Goal: Information Seeking & Learning: Learn about a topic

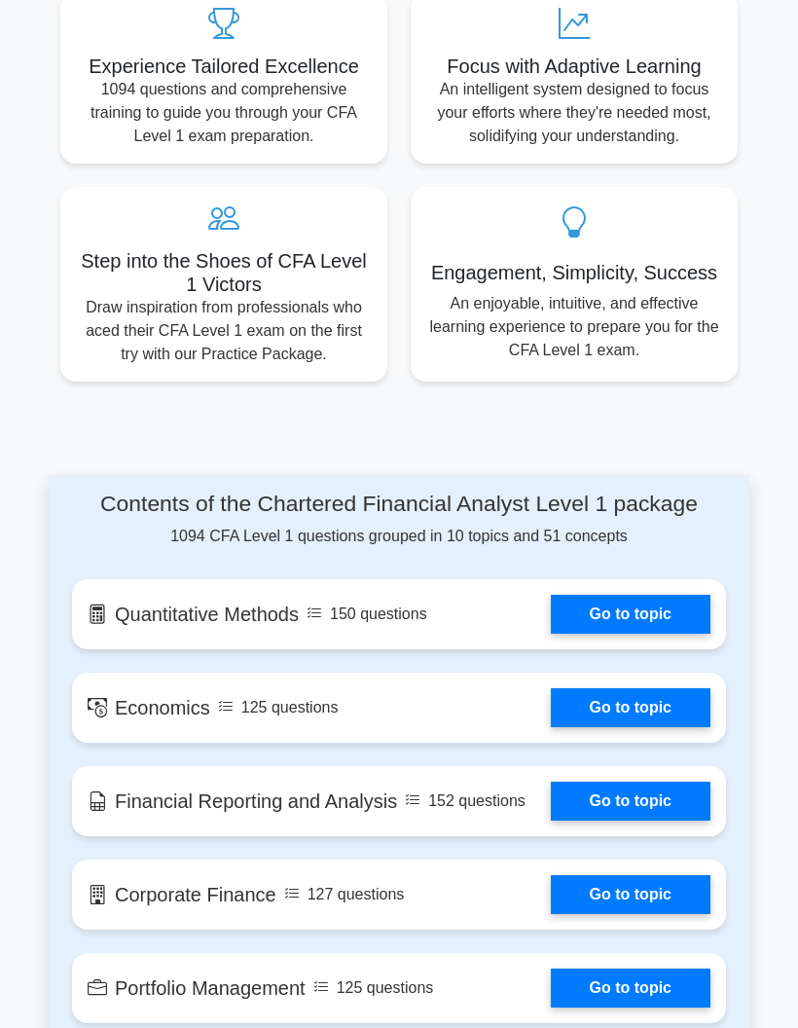
scroll to position [1059, 0]
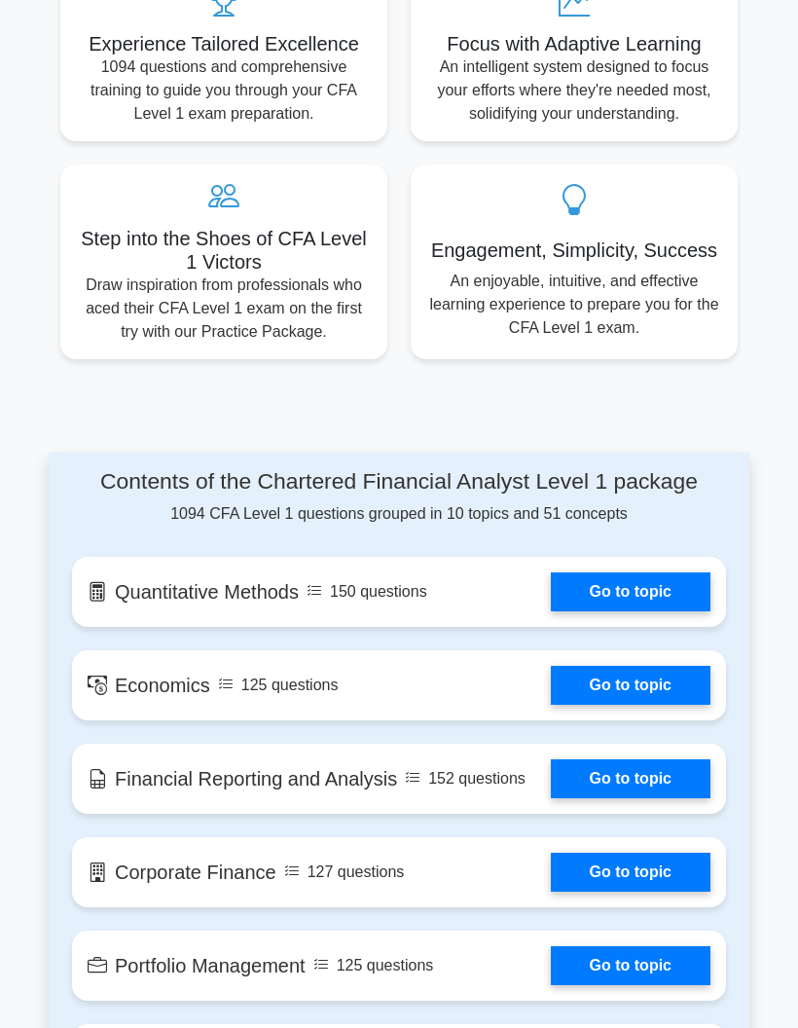
click at [649, 611] on link "Go to topic" at bounding box center [631, 592] width 160 height 39
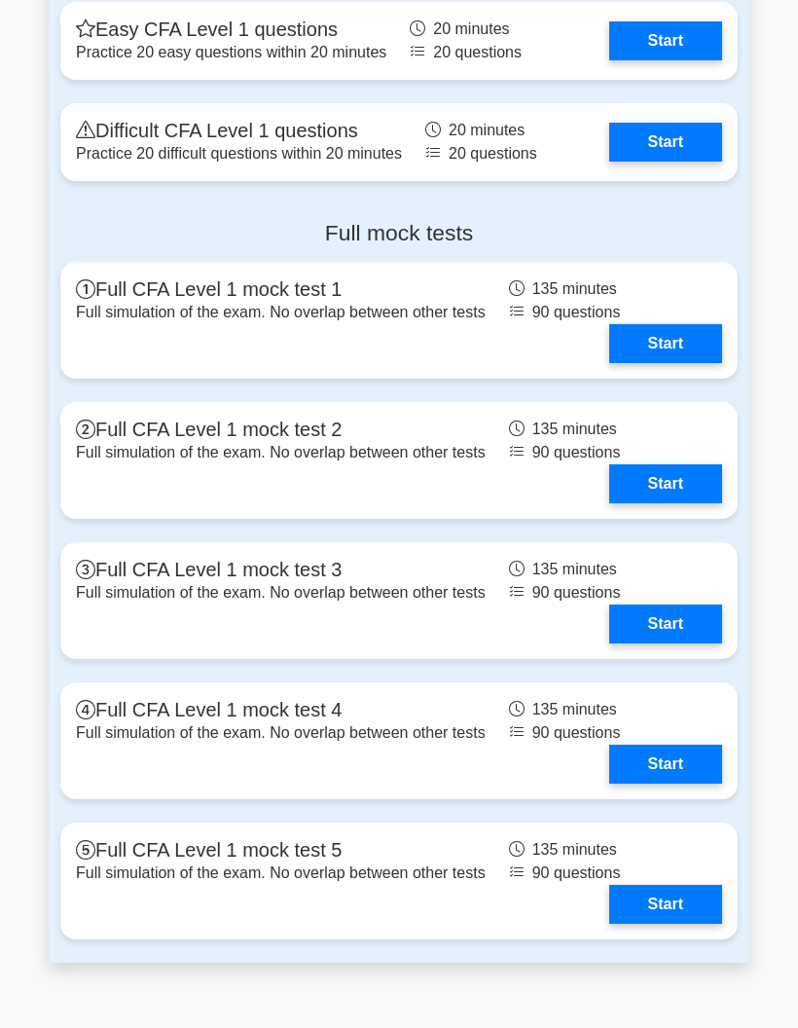
scroll to position [3015, 0]
click at [669, 363] on link "Start" at bounding box center [666, 343] width 113 height 39
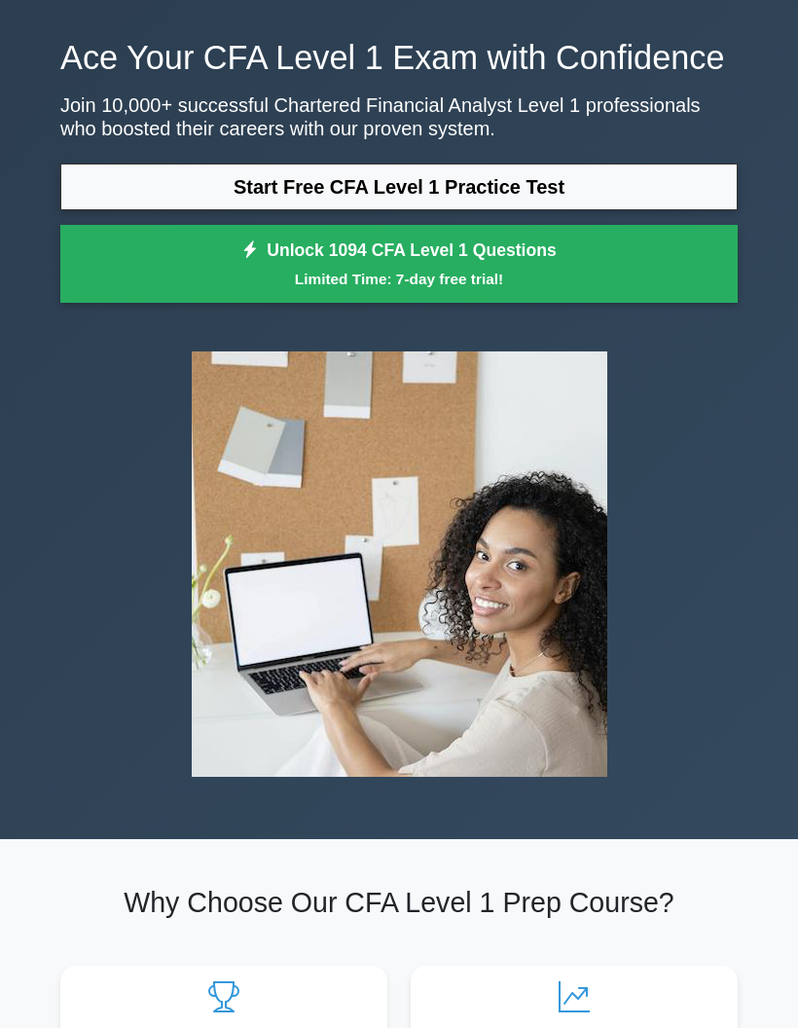
scroll to position [63, 0]
click at [158, 210] on link "Start Free CFA Level 1 Practice Test" at bounding box center [399, 187] width 678 height 47
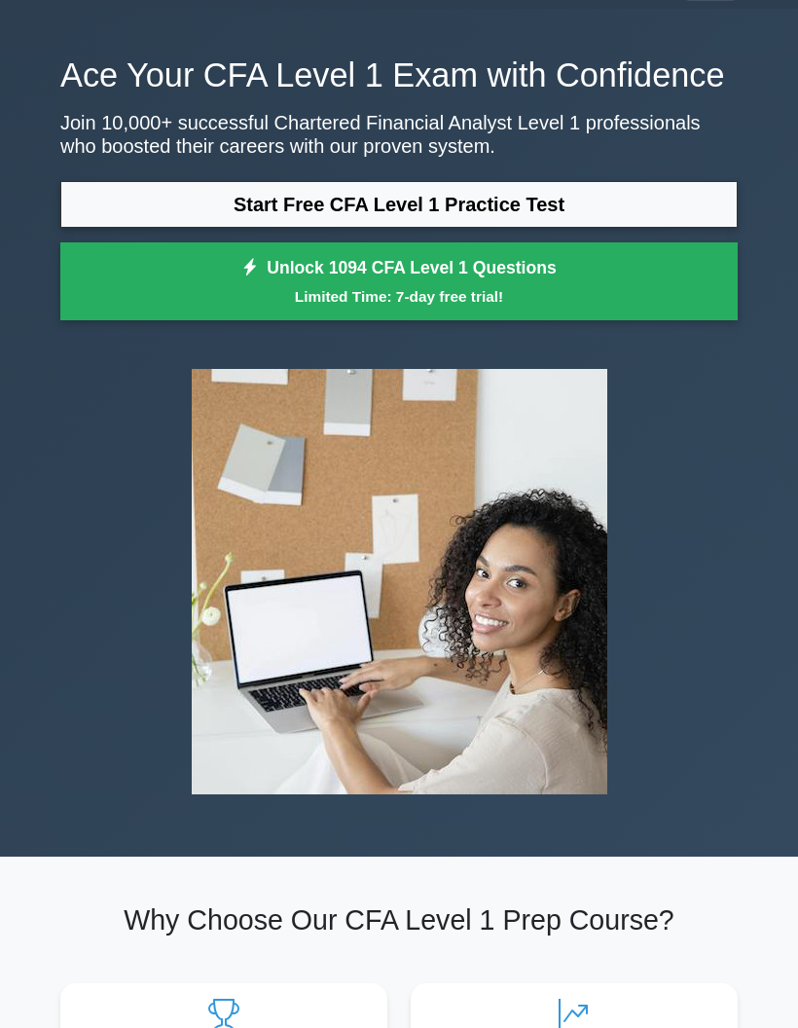
scroll to position [42, 0]
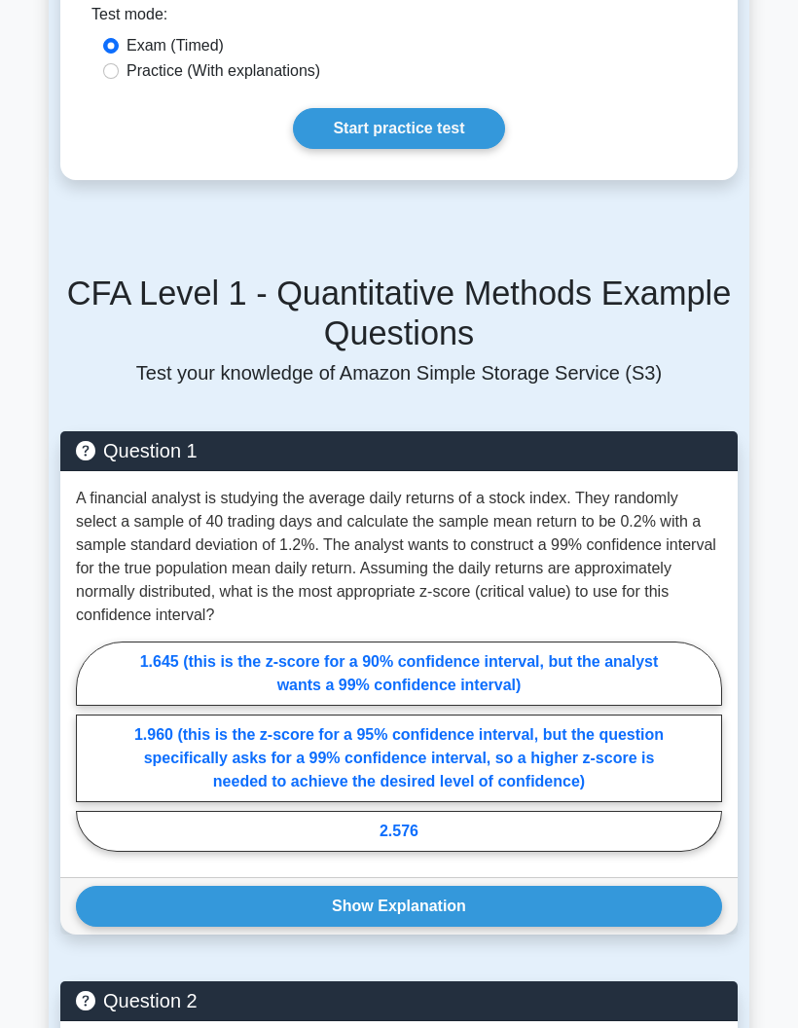
scroll to position [1135, 0]
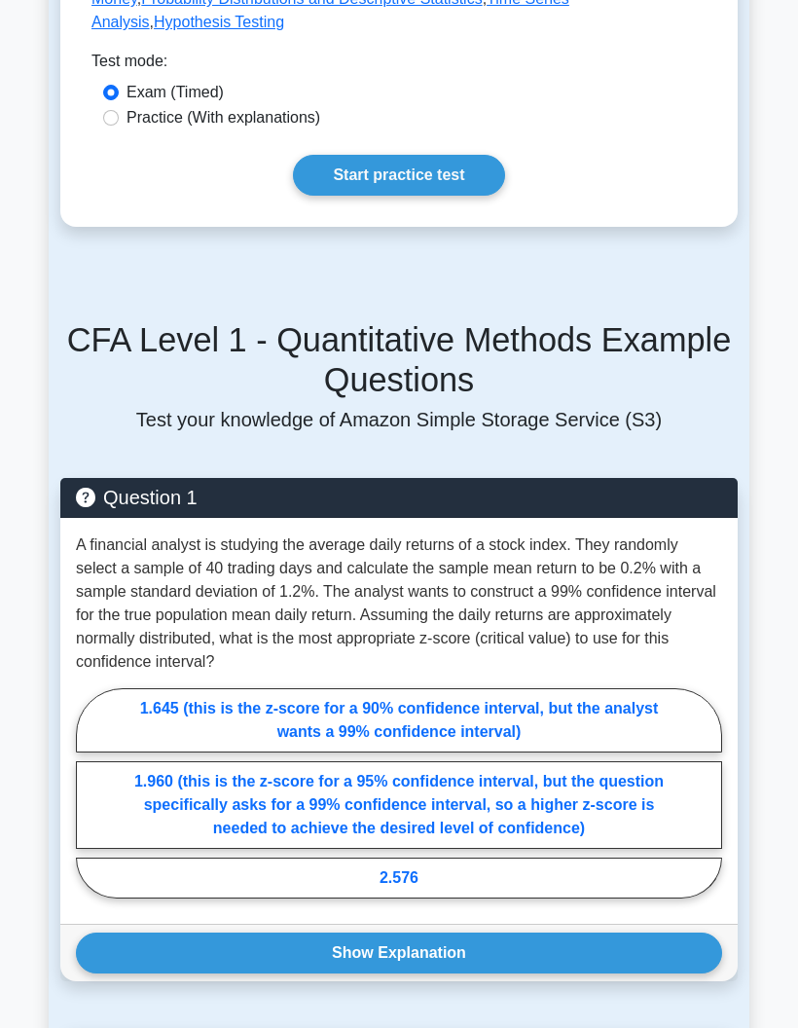
click at [108, 126] on input "Practice (With explanations)" at bounding box center [111, 118] width 16 height 16
radio input "true"
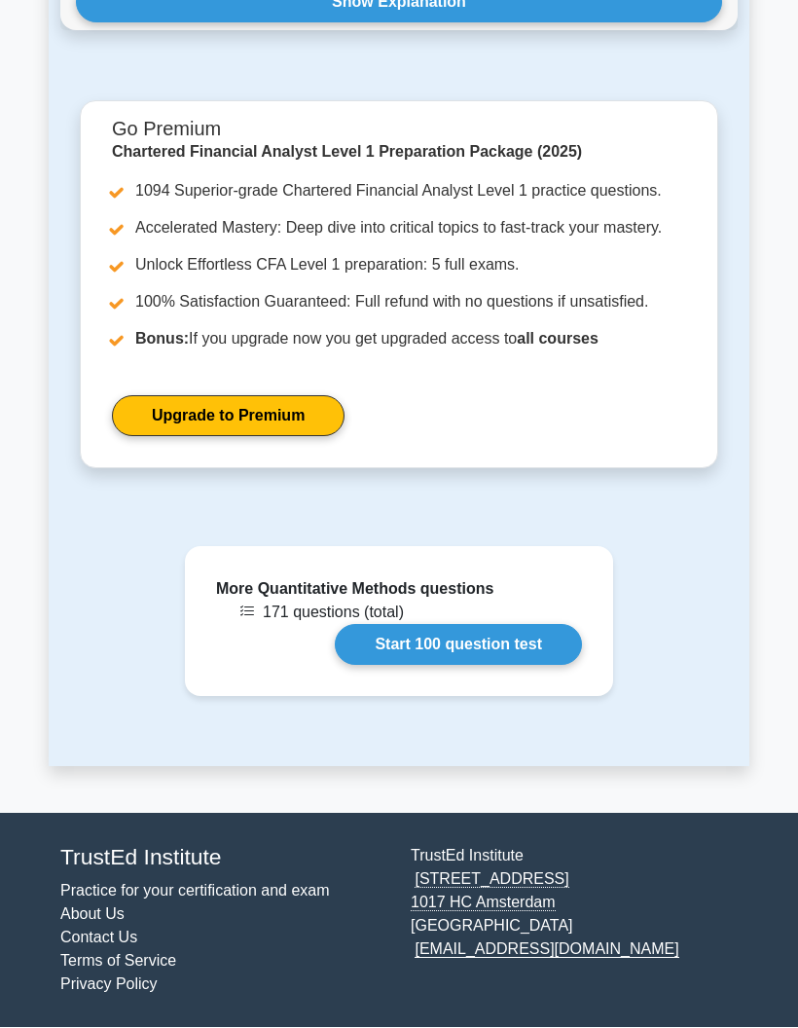
scroll to position [3112, 0]
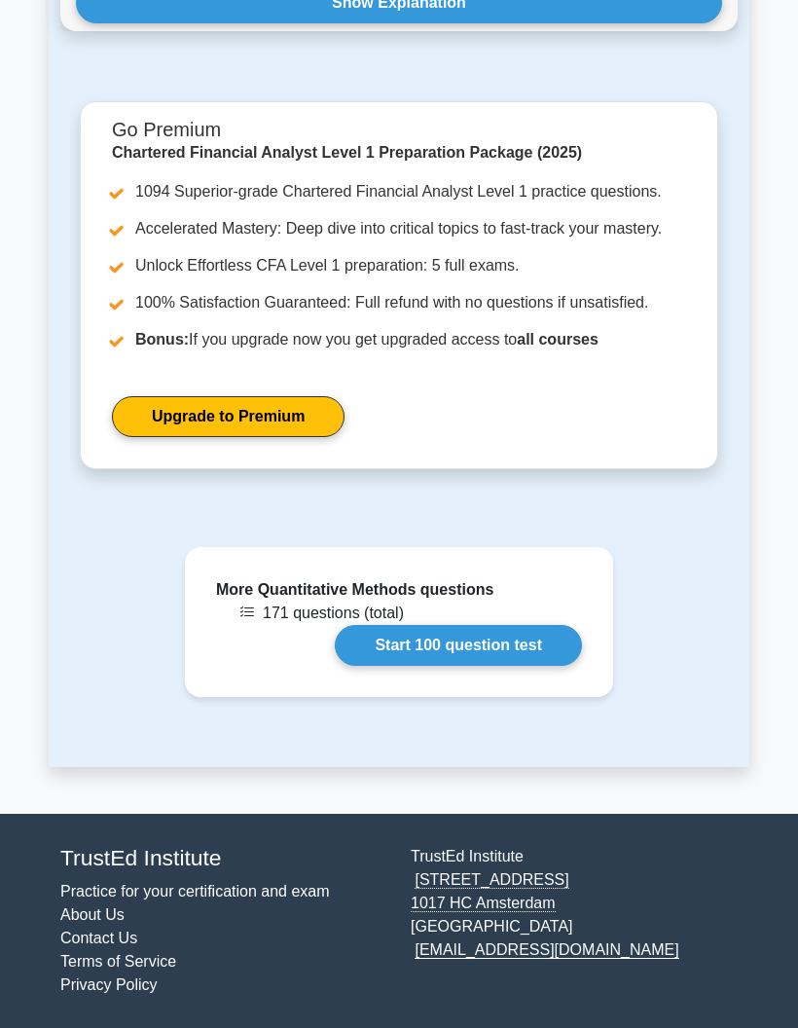
click at [541, 666] on link "Start 100 question test" at bounding box center [458, 645] width 247 height 41
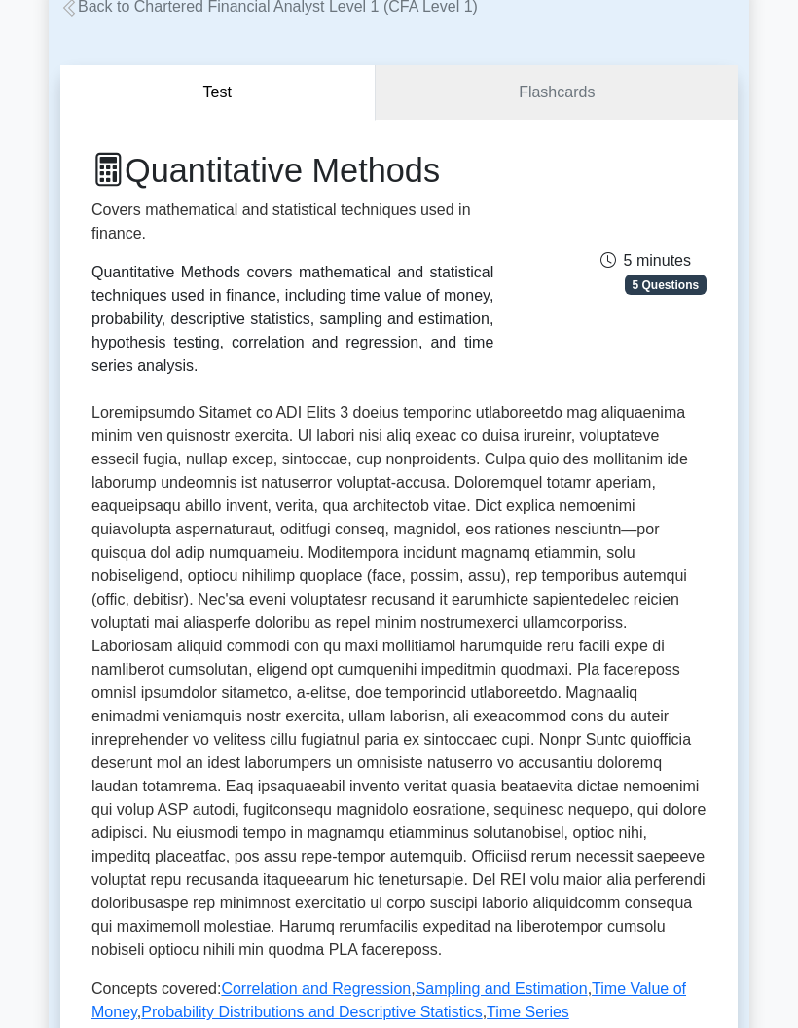
scroll to position [115, 0]
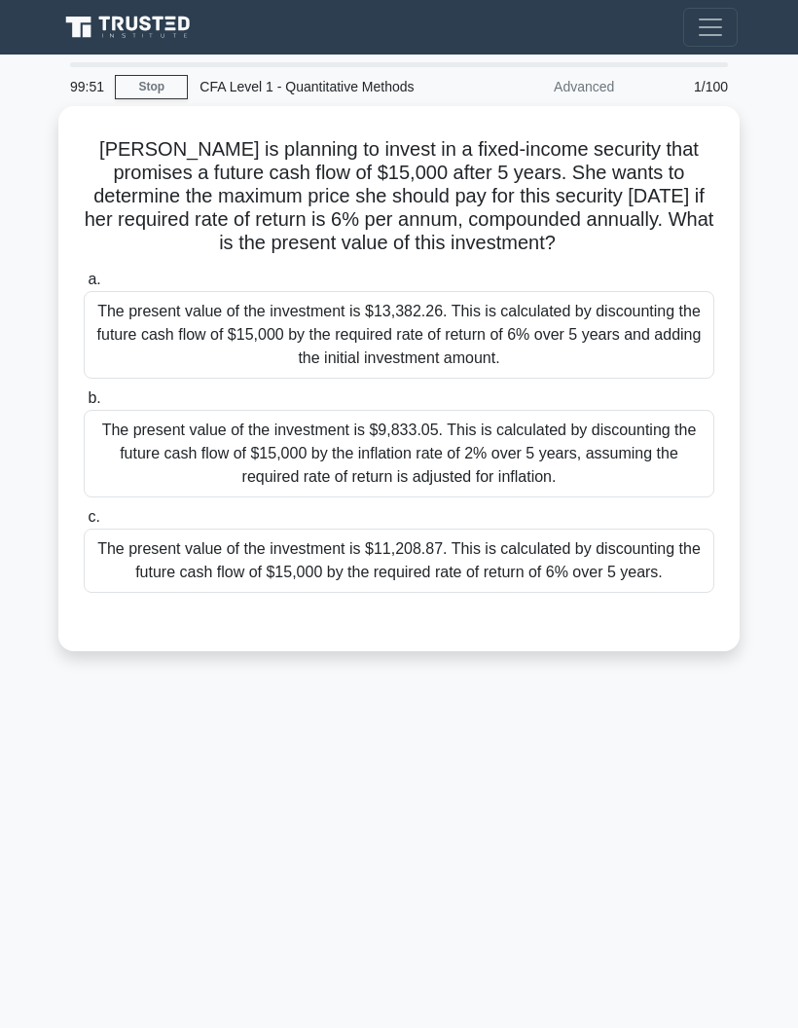
click at [688, 544] on label "c. The present value of the investment is $11,208.87. This is calculated by dis…" at bounding box center [399, 549] width 631 height 88
click at [84, 524] on input "c. The present value of the investment is $11,208.87. This is calculated by dis…" at bounding box center [84, 517] width 0 height 13
